Goal: Download file/media

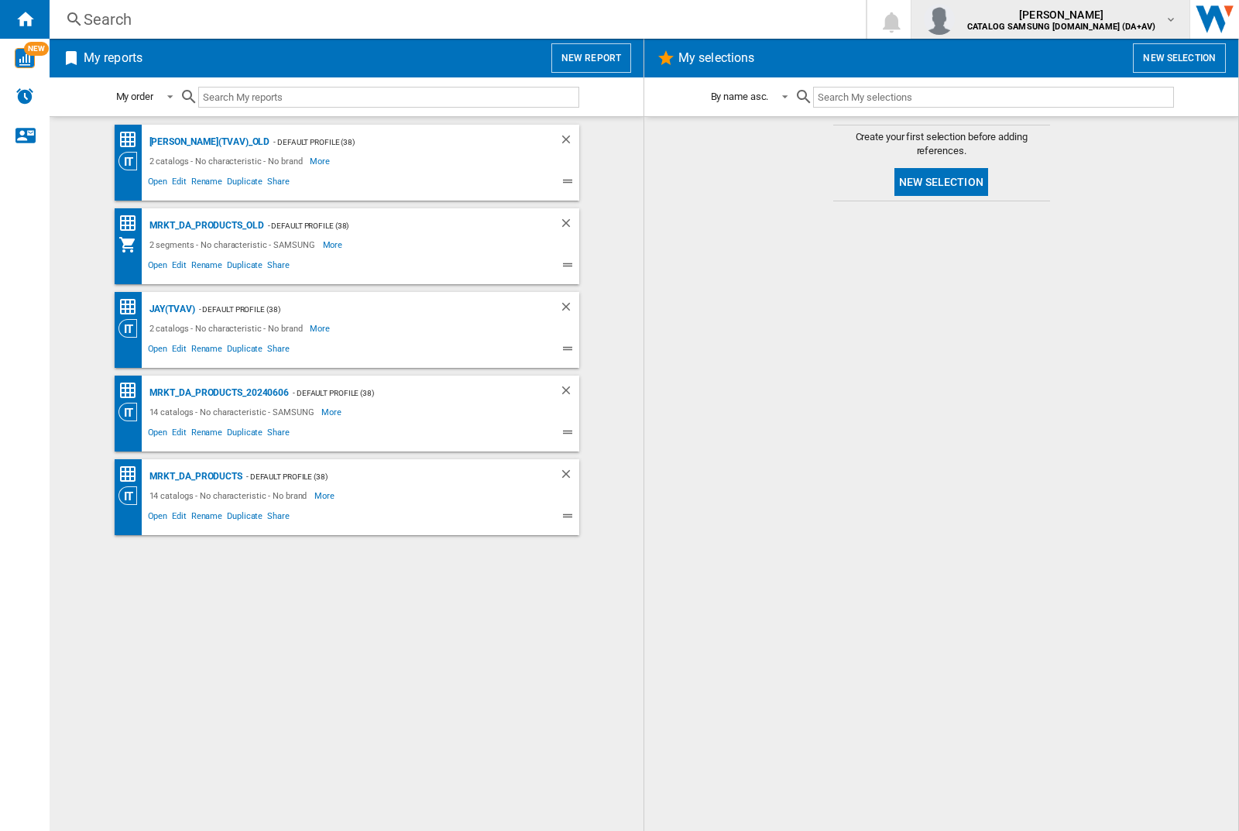
click at [955, 19] on img "button" at bounding box center [939, 19] width 31 height 31
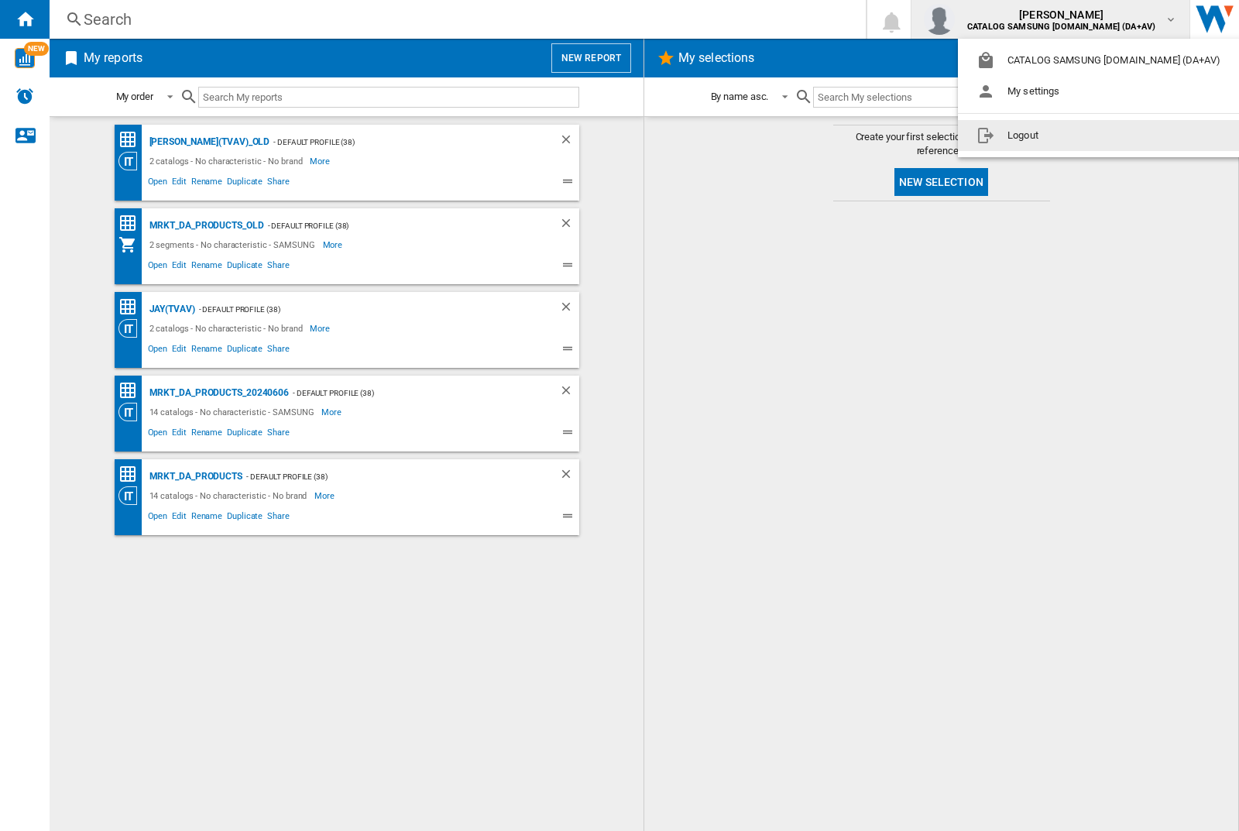
click at [1077, 136] on button "Logout" at bounding box center [1101, 135] width 287 height 31
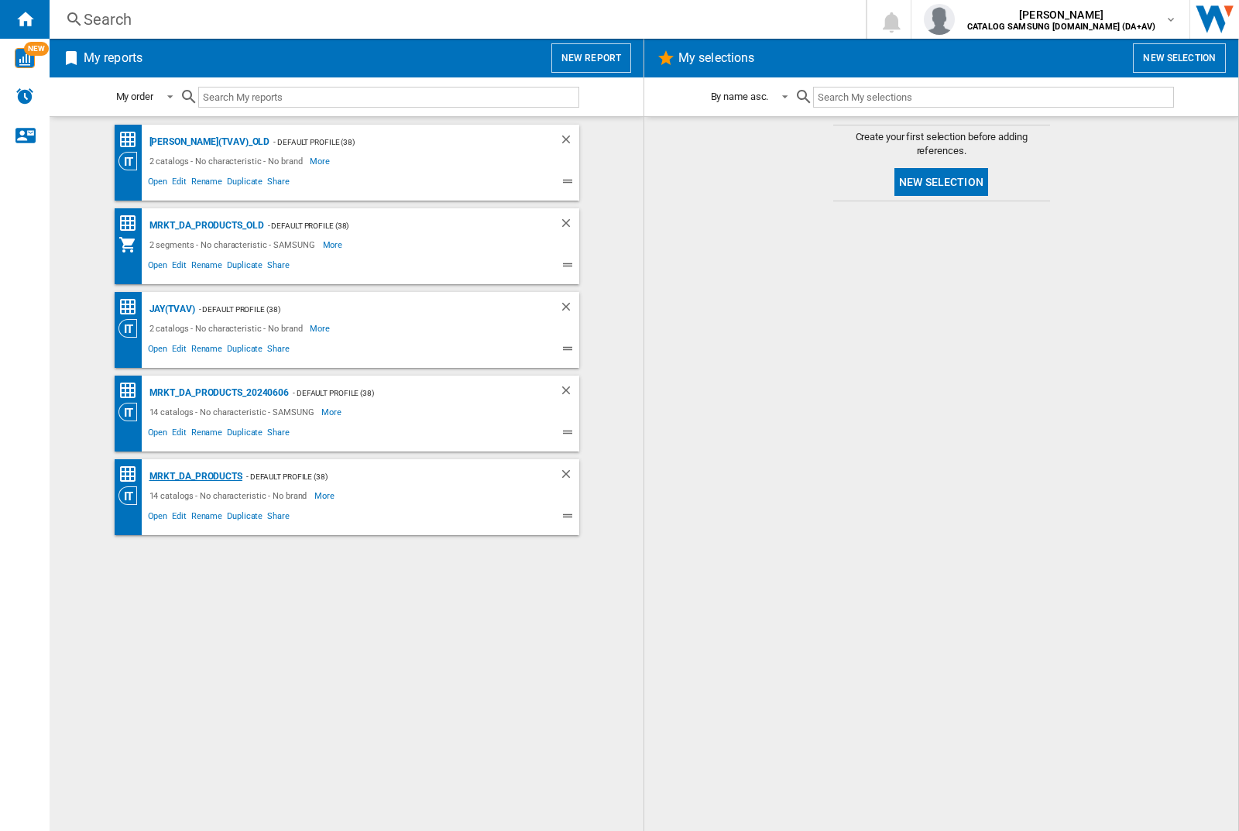
click at [195, 476] on div "MRKT_DA_PRODUCTS" at bounding box center [194, 476] width 97 height 19
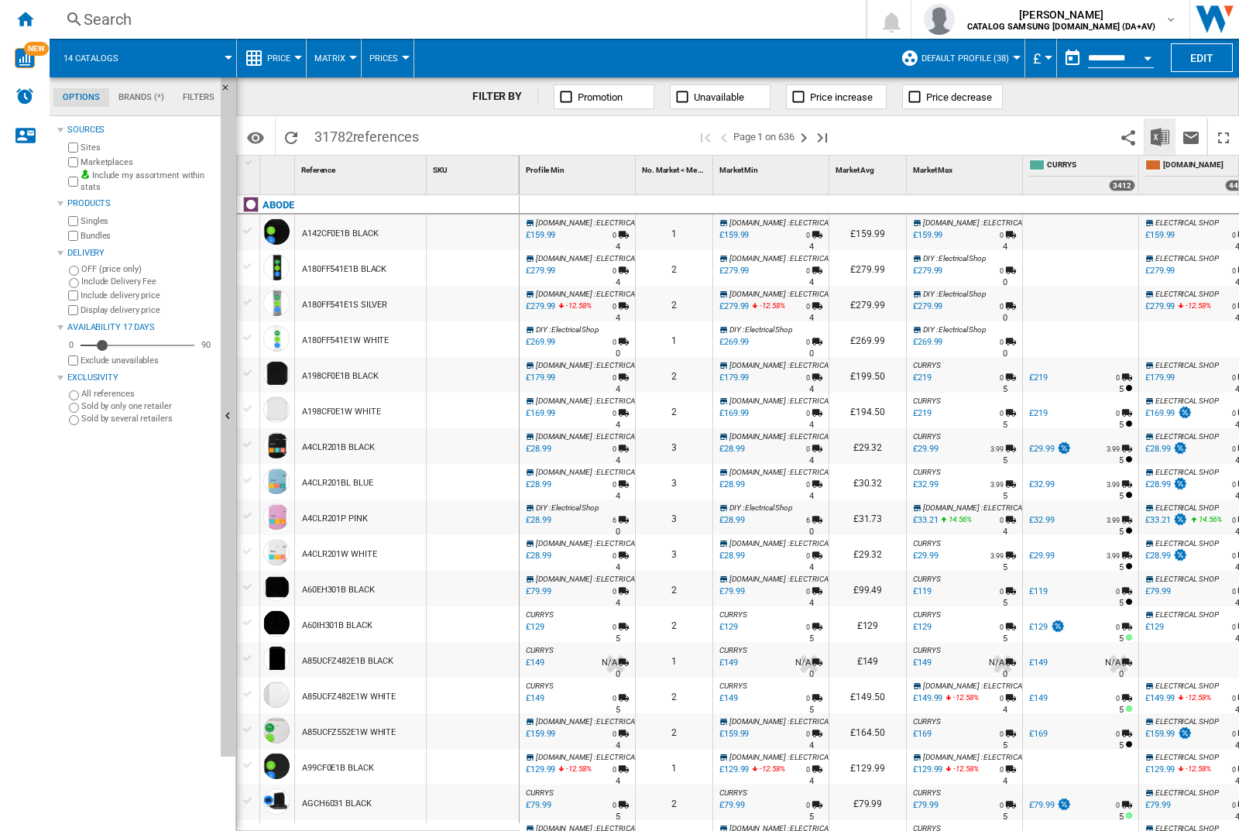
click at [1159, 136] on img "Download in Excel" at bounding box center [1160, 137] width 19 height 19
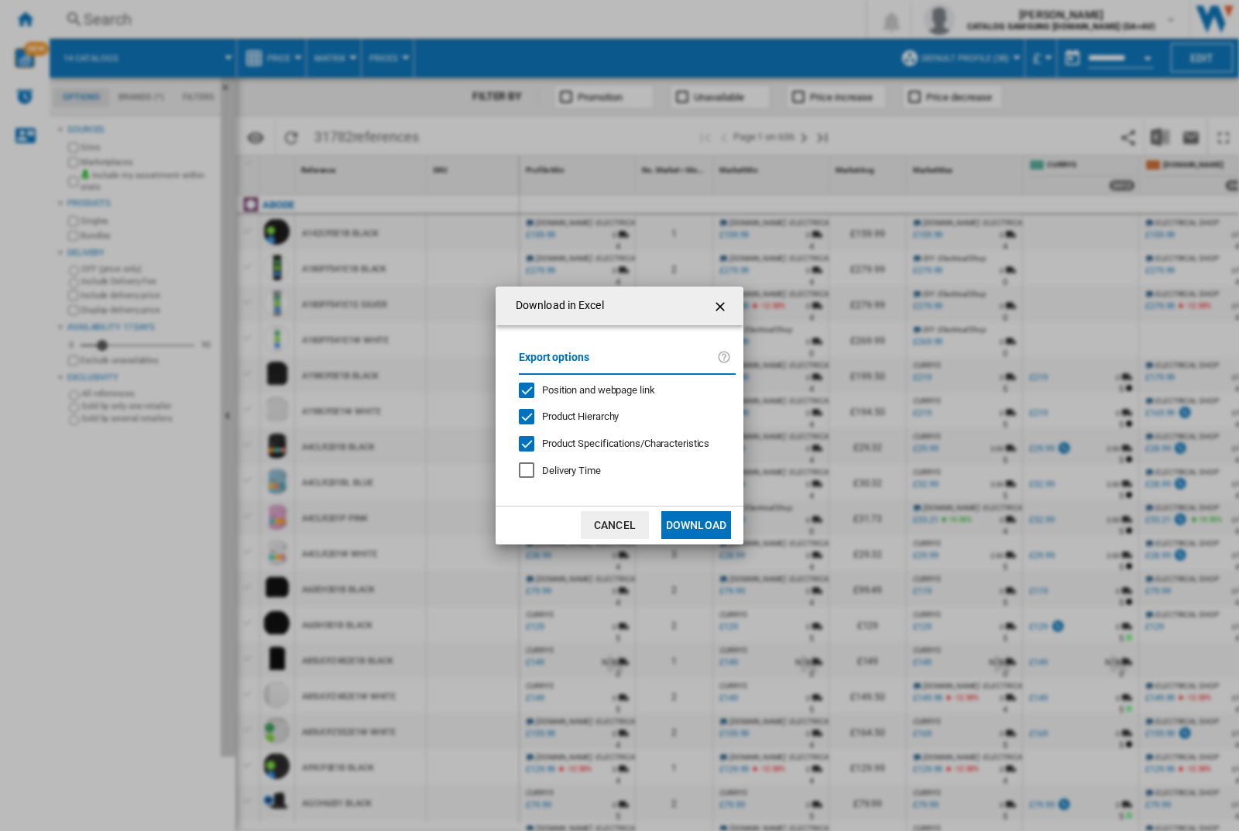
click at [588, 389] on span "Position and webpage link" at bounding box center [598, 390] width 113 height 12
click at [696, 525] on button "Download" at bounding box center [696, 525] width 70 height 28
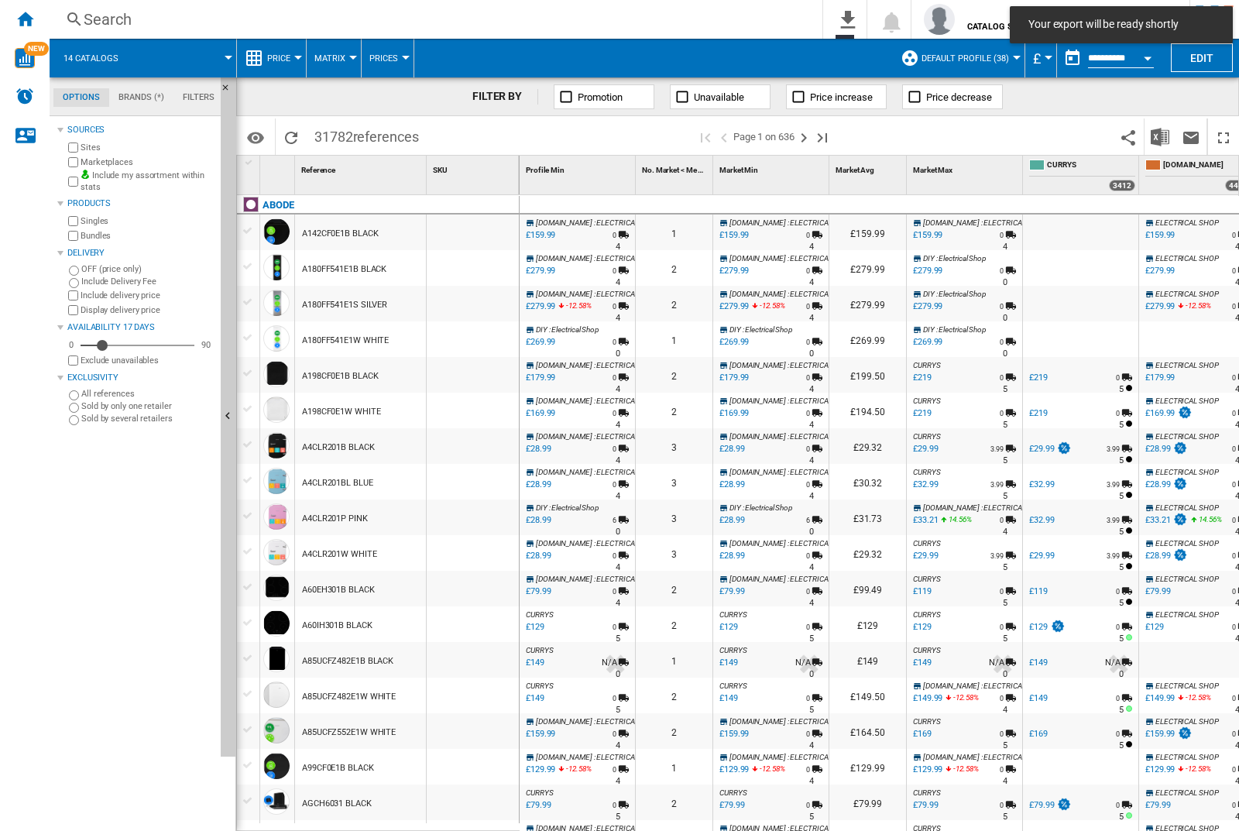
click at [478, 229] on div at bounding box center [473, 233] width 92 height 36
